Goal: Task Accomplishment & Management: Manage account settings

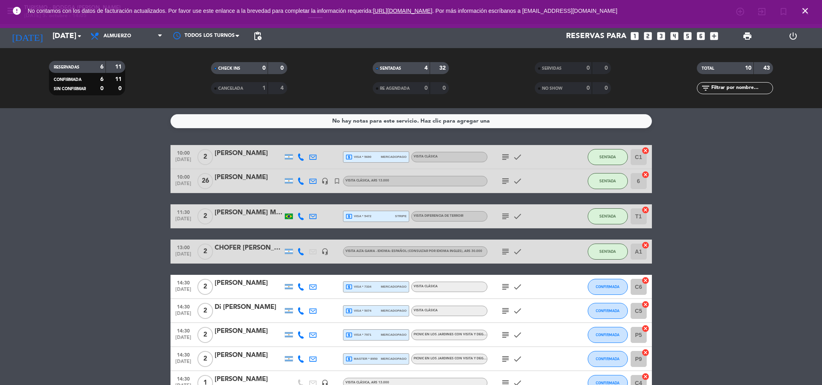
click at [804, 11] on icon "close" at bounding box center [805, 11] width 10 height 10
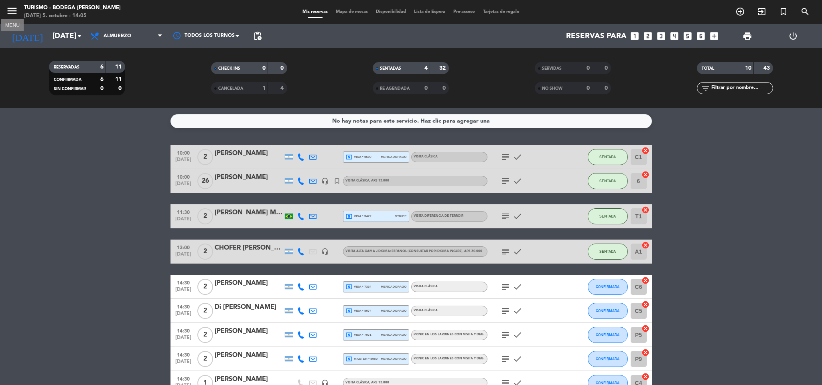
click at [16, 11] on icon "menu" at bounding box center [12, 11] width 12 height 12
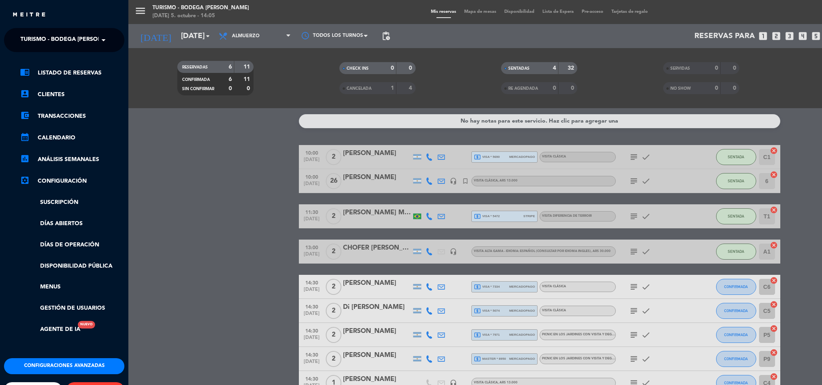
drag, startPoint x: 39, startPoint y: 30, endPoint x: 39, endPoint y: 37, distance: 7.2
click at [39, 32] on ng-select "× Turismo - Bodega Roberto Bonfanti ×" at bounding box center [64, 40] width 120 height 24
click at [40, 37] on span "Turismo - Bodega Roberto Bonfanti" at bounding box center [71, 40] width 103 height 17
click at [37, 61] on span "Restaurante y Eventos - Bodega [PERSON_NAME]" at bounding box center [84, 61] width 152 height 9
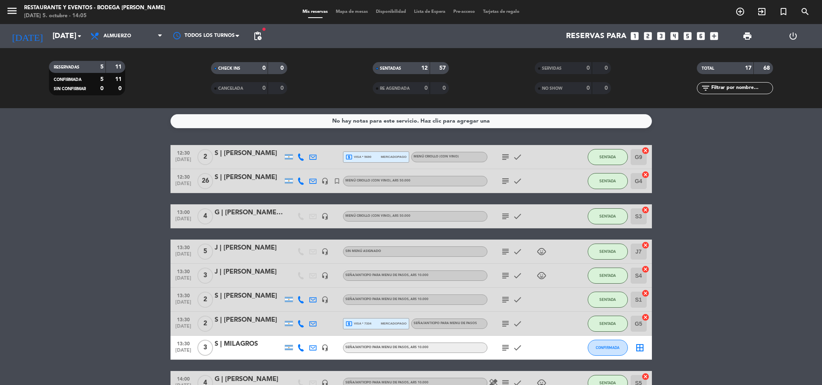
scroll to position [120, 0]
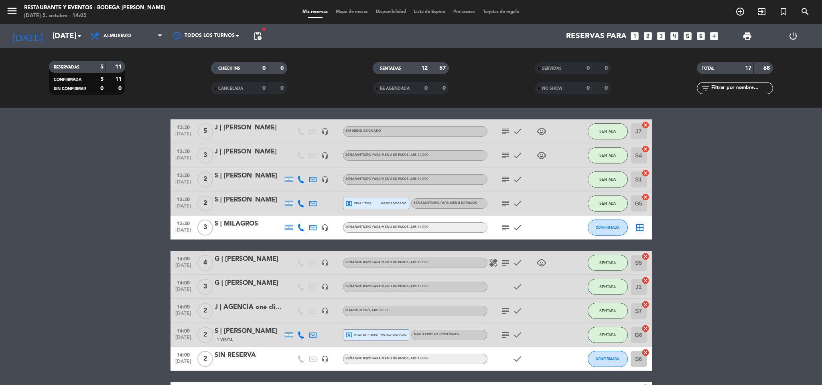
click at [270, 267] on div at bounding box center [249, 268] width 68 height 6
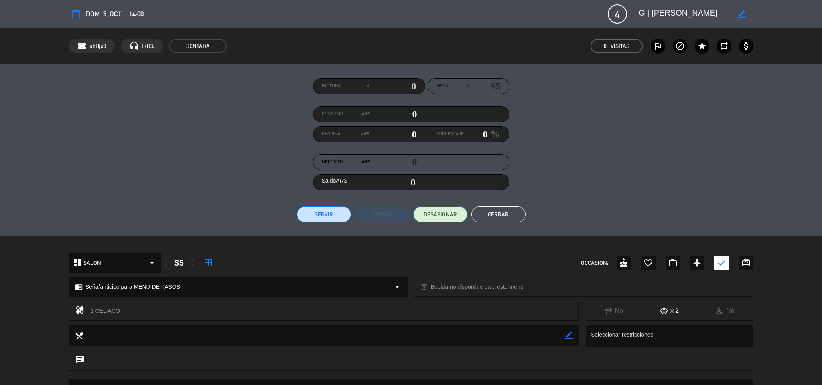
click at [454, 213] on span "DESASIGNAR" at bounding box center [440, 215] width 33 height 8
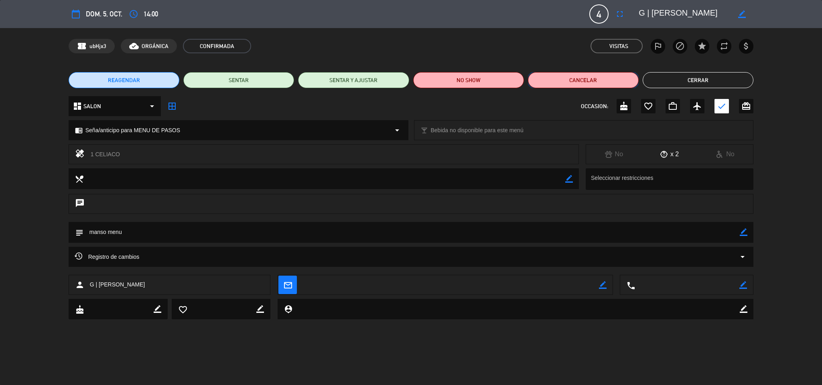
click at [596, 83] on button "Cancelar" at bounding box center [583, 80] width 111 height 16
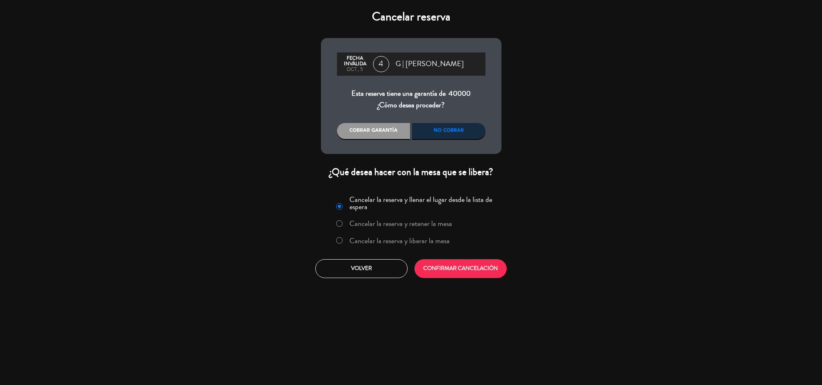
drag, startPoint x: 354, startPoint y: 249, endPoint x: 360, endPoint y: 246, distance: 6.5
click at [356, 249] on div "Cancelar la reserva y llenar el lugar desde la lista de espera Cancelar la rese…" at bounding box center [411, 222] width 170 height 59
drag, startPoint x: 361, startPoint y: 242, endPoint x: 377, endPoint y: 245, distance: 16.3
click at [361, 242] on label "Cancelar la reserva y liberar la mesa" at bounding box center [399, 240] width 100 height 7
click at [440, 264] on button "CONFIRMAR CANCELACIÓN" at bounding box center [460, 269] width 92 height 19
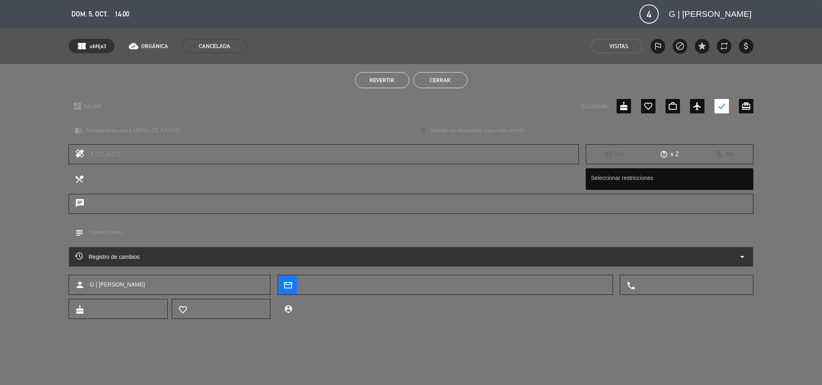
click at [460, 79] on button "Cerrar" at bounding box center [440, 80] width 54 height 16
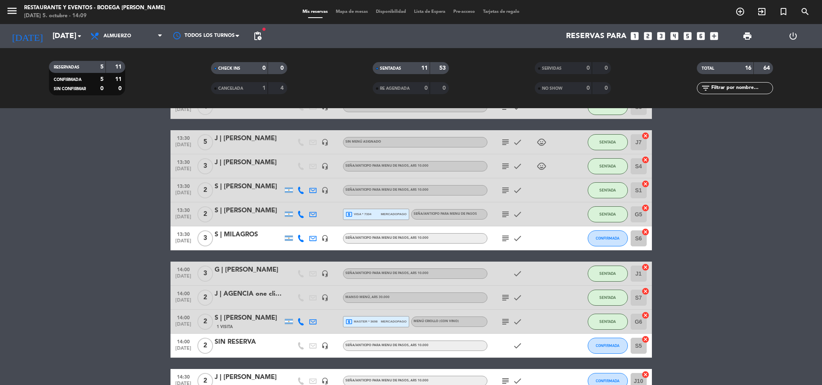
scroll to position [230, 0]
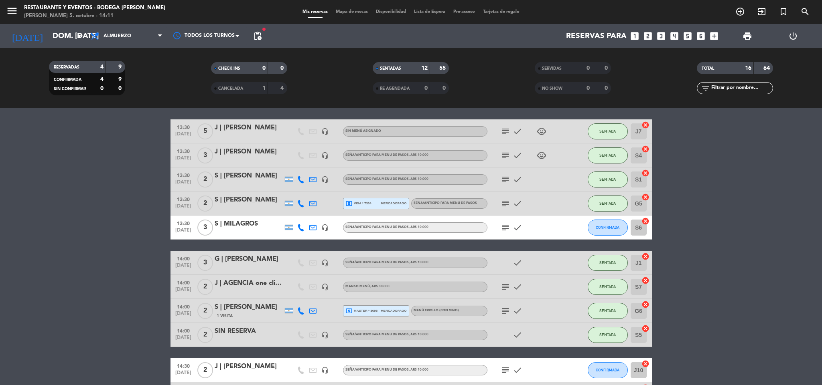
scroll to position [230, 0]
